Goal: Information Seeking & Learning: Check status

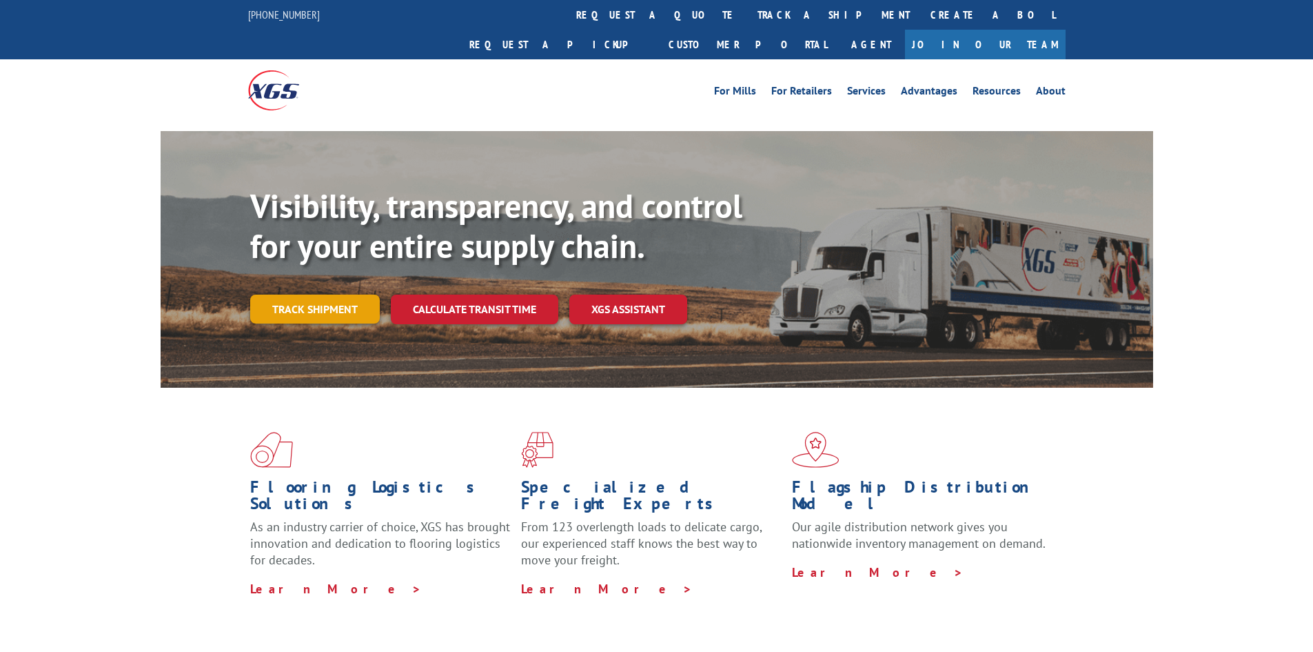
click at [339, 294] on link "Track shipment" at bounding box center [315, 308] width 130 height 29
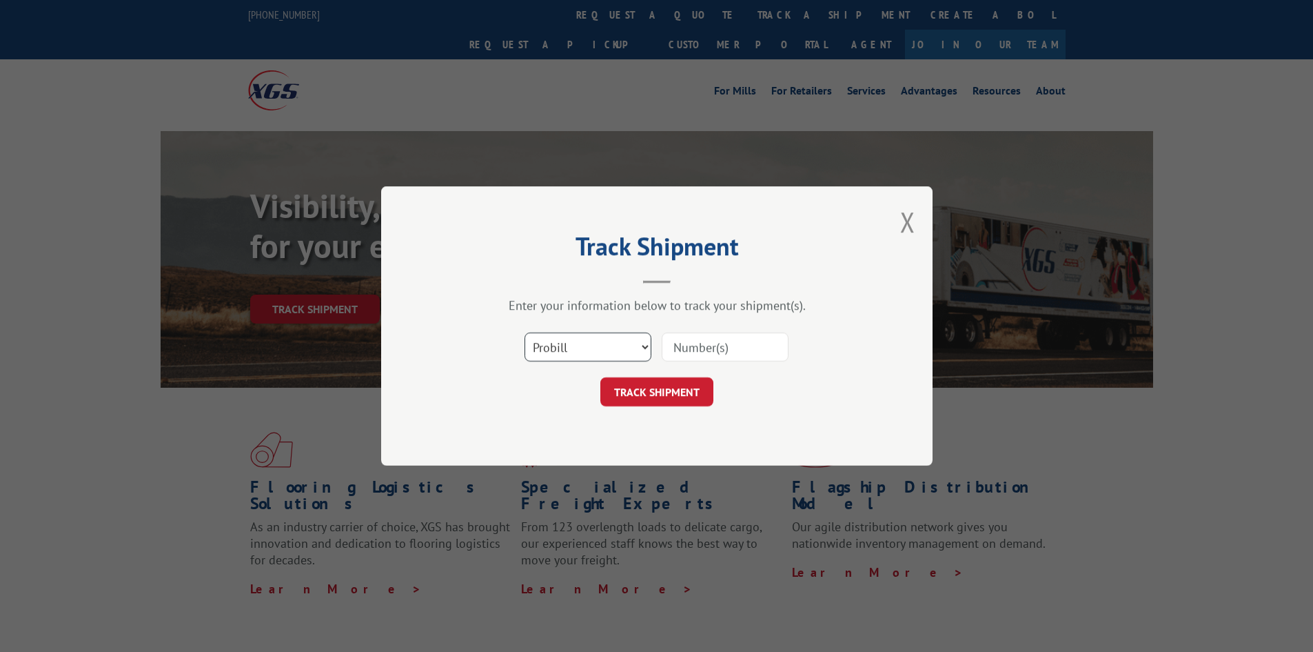
click at [641, 341] on select "Select category... Probill BOL PO" at bounding box center [588, 346] width 127 height 29
select select "po"
click at [525, 332] on select "Select category... Probill BOL PO" at bounding box center [588, 346] width 127 height 29
click at [681, 347] on input at bounding box center [725, 346] width 127 height 29
paste input "19492759"
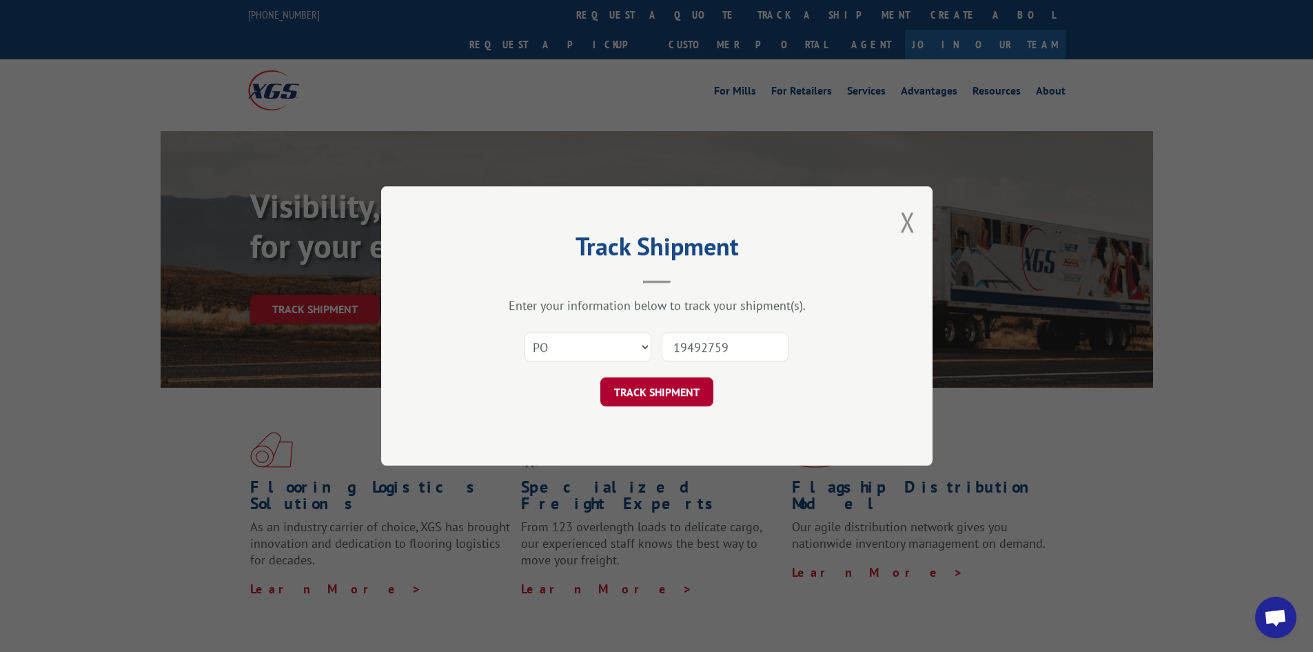
type input "19492759"
click at [633, 390] on button "TRACK SHIPMENT" at bounding box center [657, 391] width 113 height 29
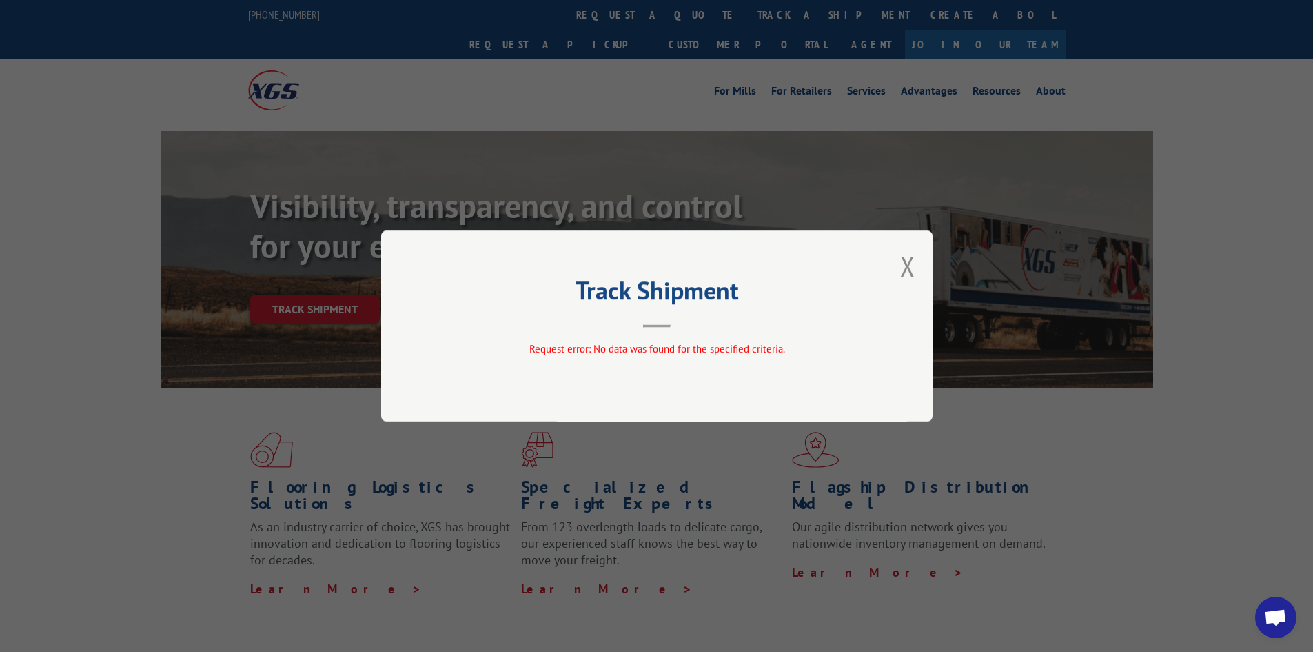
click at [901, 260] on button "Close modal" at bounding box center [907, 266] width 15 height 37
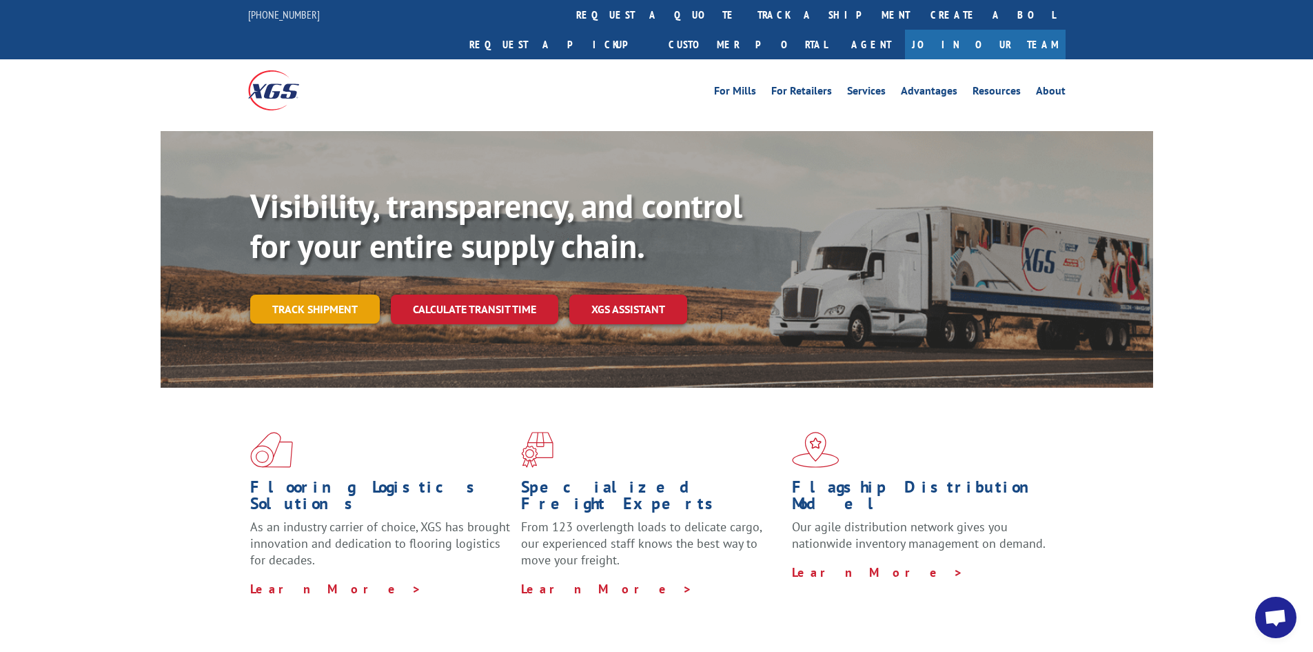
click at [319, 294] on link "Track shipment" at bounding box center [315, 308] width 130 height 29
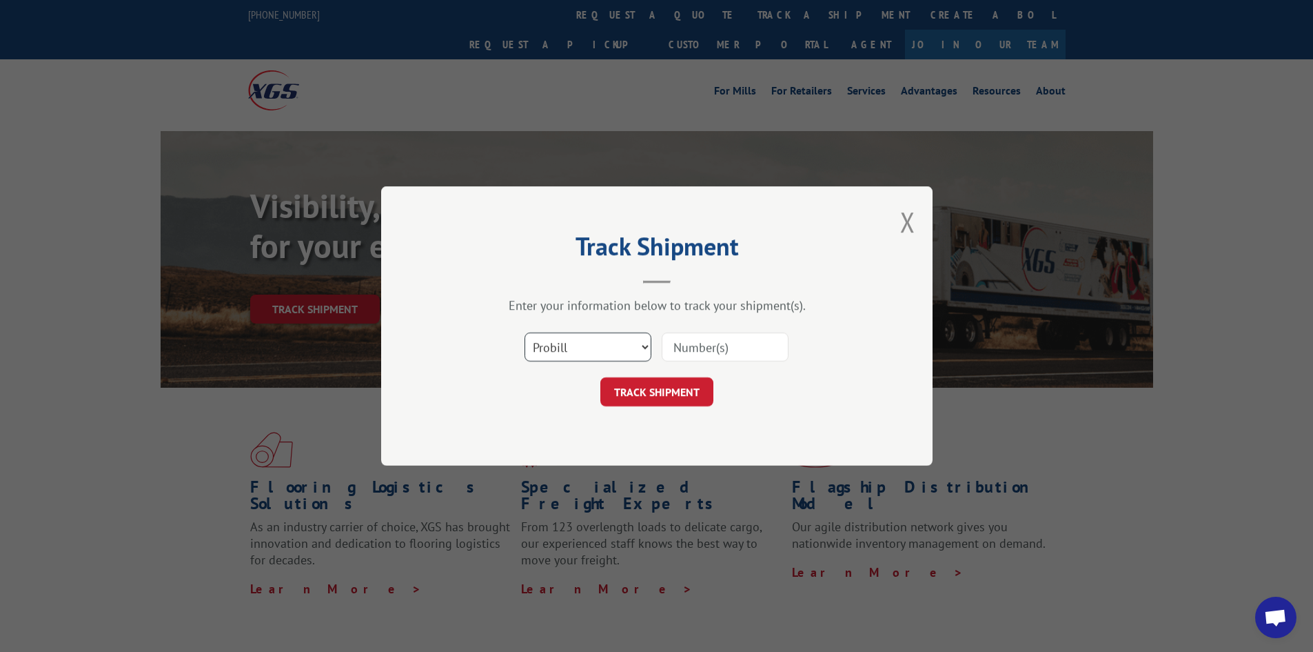
click at [567, 339] on select "Select category... Probill BOL PO" at bounding box center [588, 346] width 127 height 29
select select "po"
click at [525, 332] on select "Select category... Probill BOL PO" at bounding box center [588, 346] width 127 height 29
click at [689, 347] on input at bounding box center [725, 346] width 127 height 29
paste input "19545437"
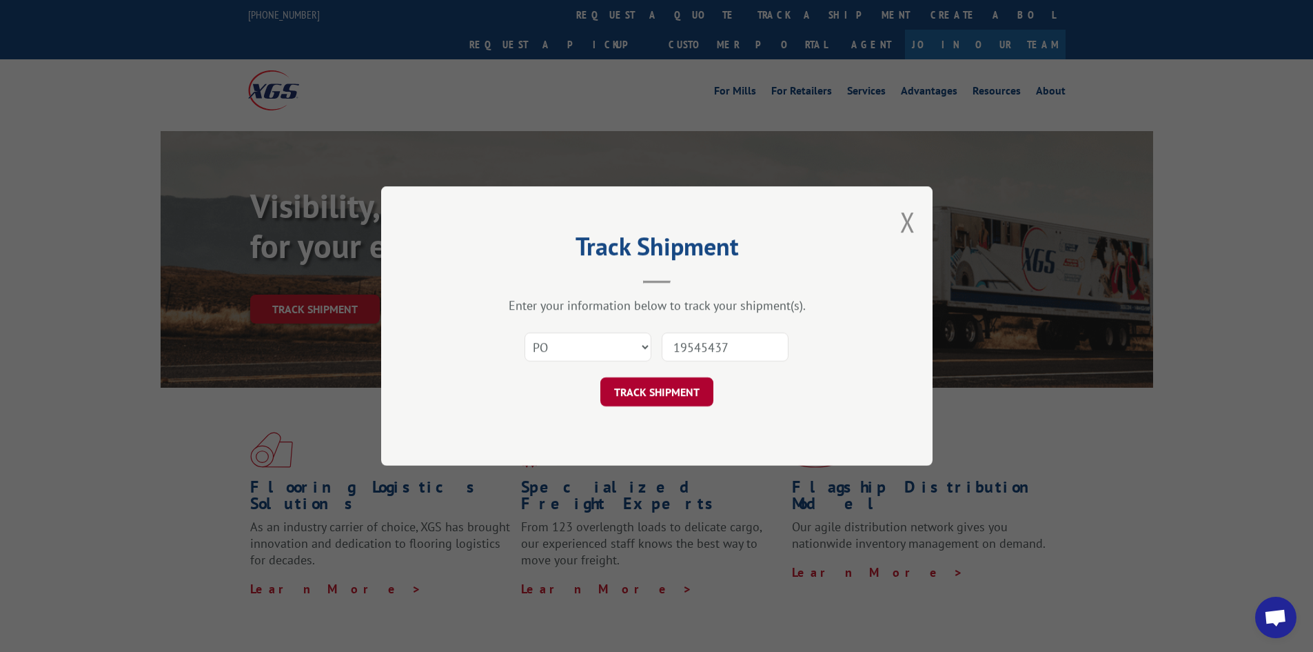
type input "19545437"
click at [640, 388] on button "TRACK SHIPMENT" at bounding box center [657, 391] width 113 height 29
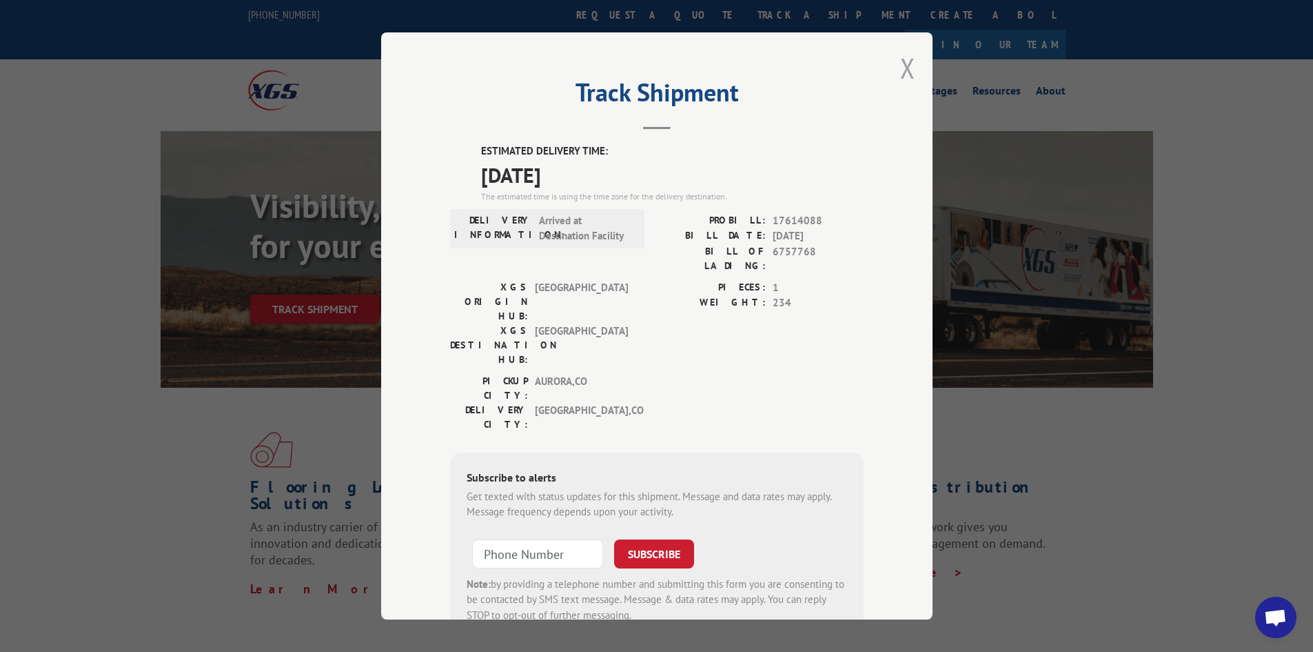
click at [900, 72] on button "Close modal" at bounding box center [907, 68] width 15 height 37
